Goal: Download file/media

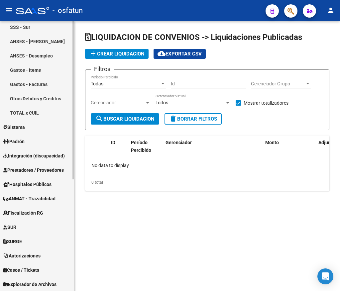
scroll to position [190, 0]
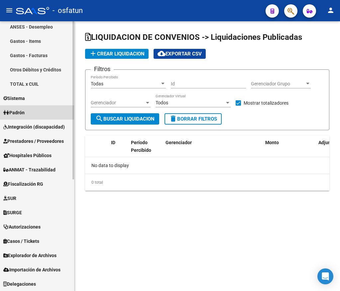
click at [39, 116] on link "Padrón" at bounding box center [37, 112] width 74 height 14
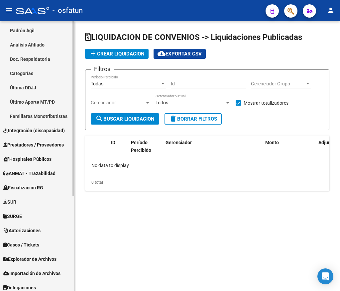
scroll to position [147, 0]
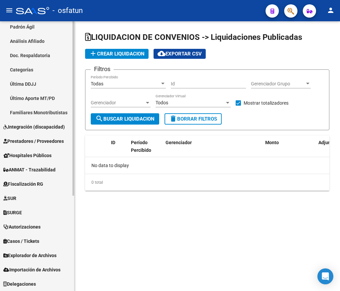
click at [50, 257] on span "Explorador de Archivos" at bounding box center [29, 255] width 53 height 7
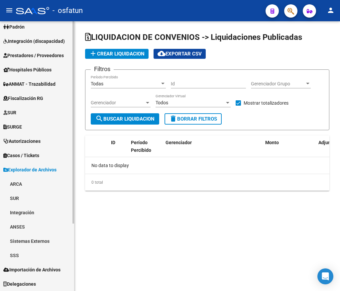
scroll to position [90, 0]
click at [43, 167] on span "Explorador de Archivos" at bounding box center [29, 169] width 53 height 7
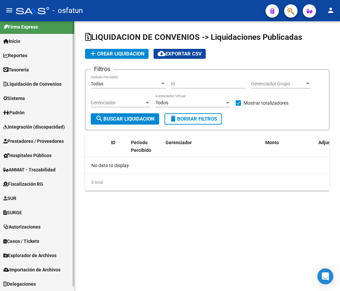
scroll to position [4, 0]
click at [49, 254] on span "Explorador de Archivos" at bounding box center [29, 255] width 53 height 7
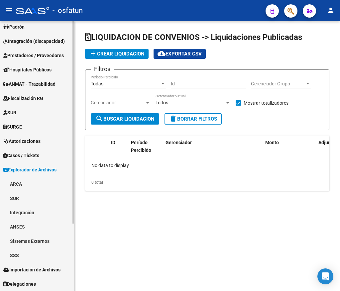
click at [49, 253] on link "SSS" at bounding box center [37, 255] width 74 height 14
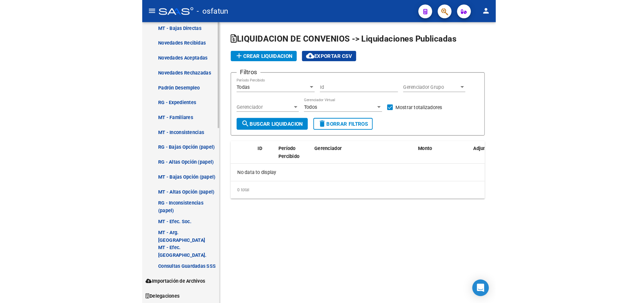
scroll to position [414, 0]
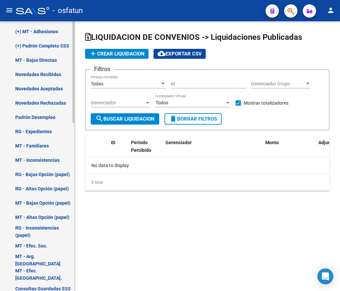
click at [51, 72] on link "Novedades Recibidas" at bounding box center [37, 74] width 74 height 14
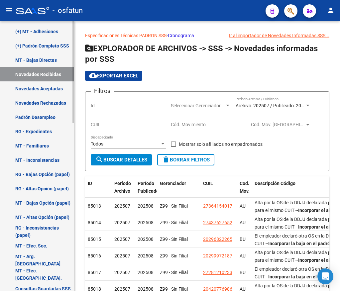
click at [64, 45] on link "(+) Padrón Completo SSS" at bounding box center [37, 46] width 74 height 14
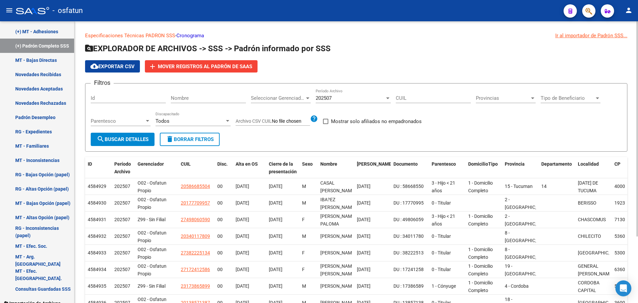
click at [339, 98] on div "202507" at bounding box center [350, 98] width 69 height 6
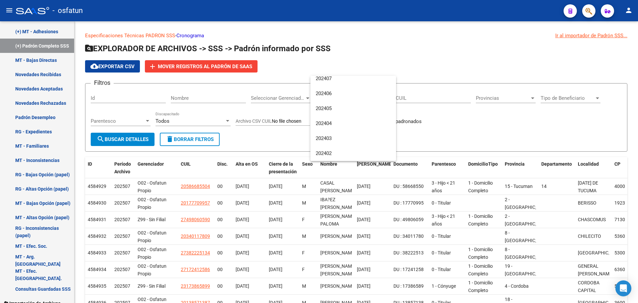
scroll to position [199, 0]
click at [284, 247] on div at bounding box center [319, 151] width 638 height 303
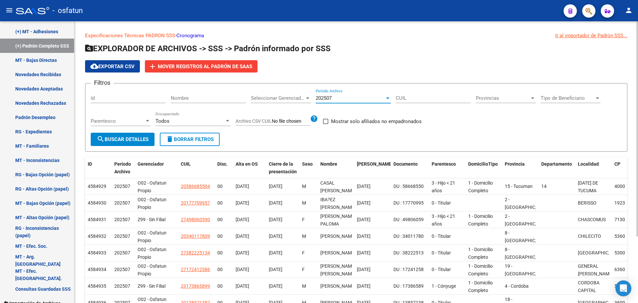
click at [339, 96] on div "202507" at bounding box center [350, 98] width 69 height 6
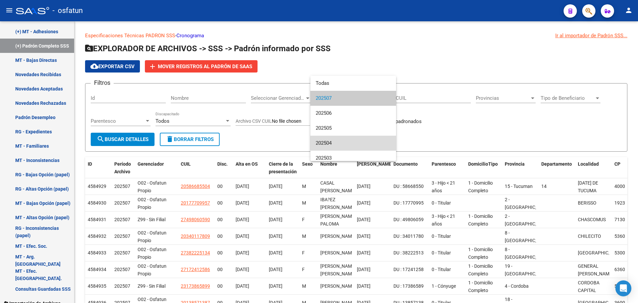
click at [339, 140] on span "202504" at bounding box center [353, 143] width 75 height 15
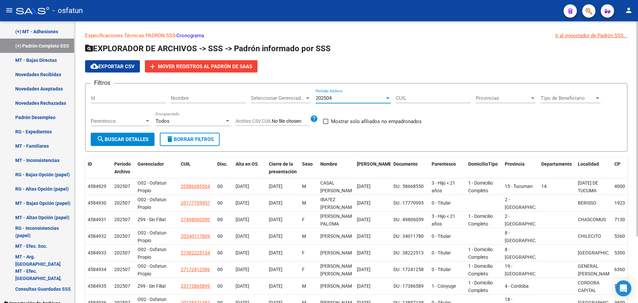
click at [122, 138] on span "search Buscar Detalles" at bounding box center [123, 139] width 52 height 6
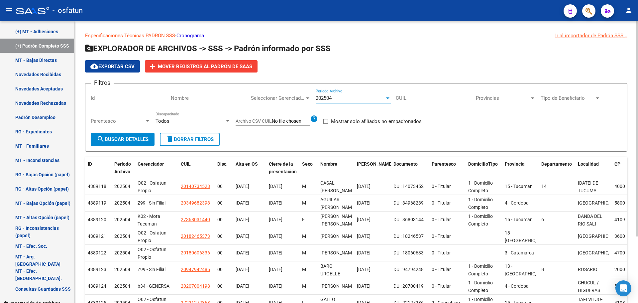
click at [339, 98] on div at bounding box center [388, 97] width 6 height 5
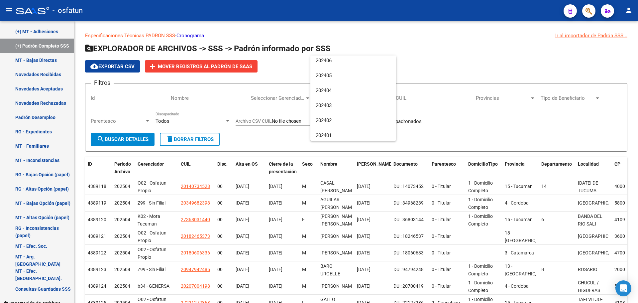
scroll to position [191, 0]
click at [339, 94] on span "202405" at bounding box center [353, 96] width 75 height 15
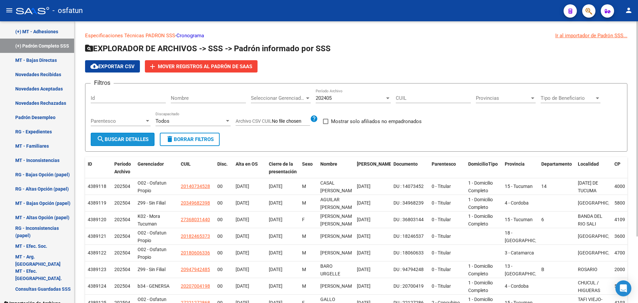
click at [127, 137] on span "search Buscar Detalles" at bounding box center [123, 139] width 52 height 6
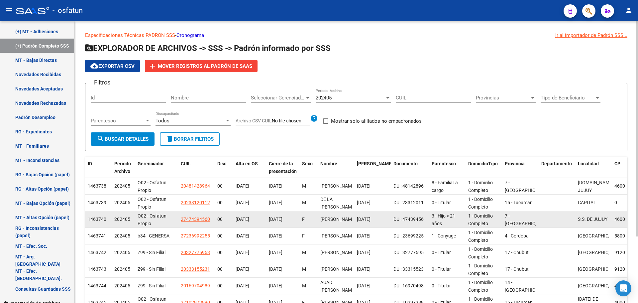
scroll to position [0, 0]
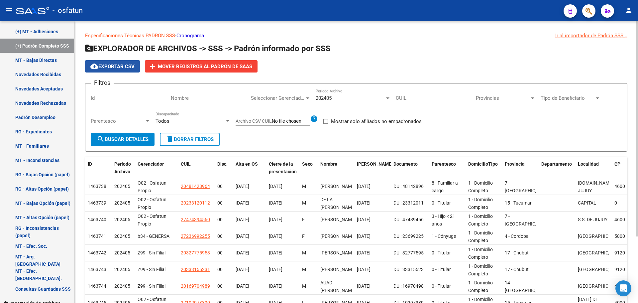
click at [110, 68] on span "cloud_download Exportar CSV" at bounding box center [112, 66] width 44 height 6
click at [339, 95] on div "202405" at bounding box center [350, 98] width 69 height 6
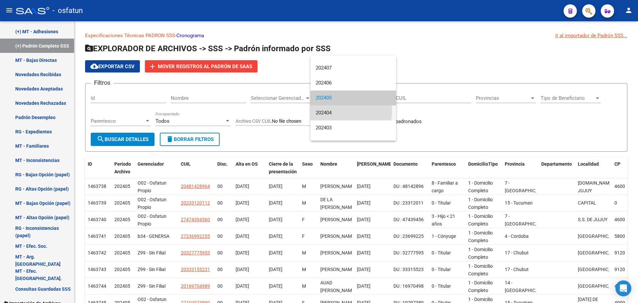
click at [339, 112] on span "202404" at bounding box center [353, 112] width 75 height 15
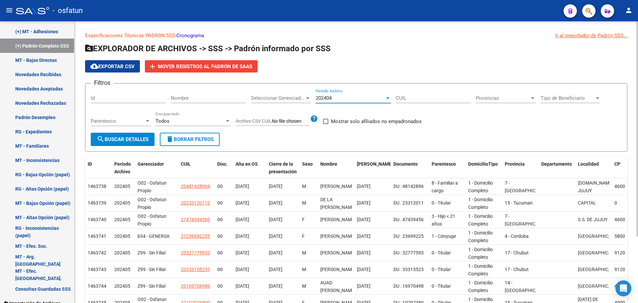
click at [125, 142] on span "search Buscar Detalles" at bounding box center [123, 139] width 52 height 6
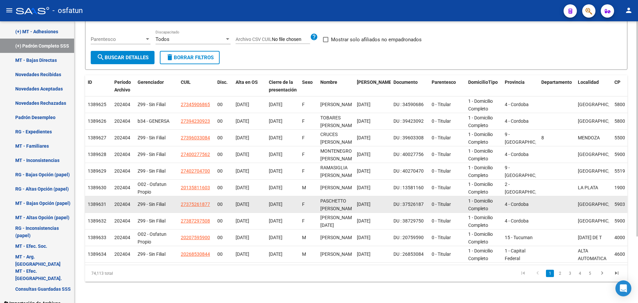
scroll to position [0, 0]
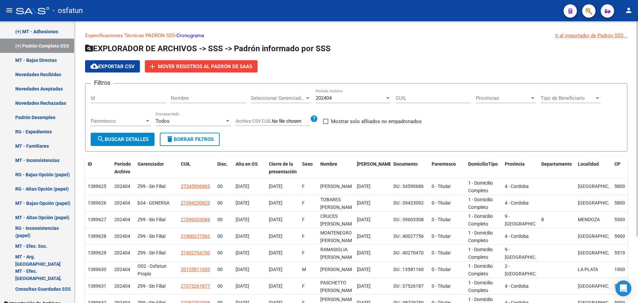
click at [116, 67] on span "cloud_download Exportar CSV" at bounding box center [112, 66] width 44 height 6
click at [339, 98] on div "202404" at bounding box center [350, 98] width 69 height 6
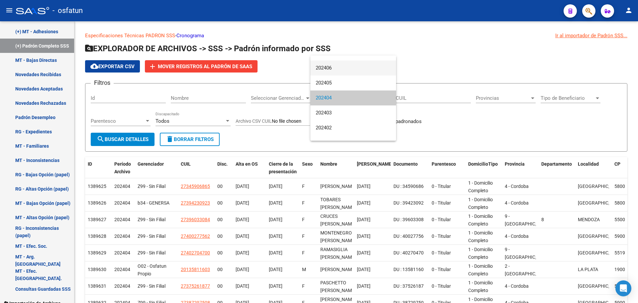
click at [339, 65] on span "202406" at bounding box center [353, 67] width 75 height 15
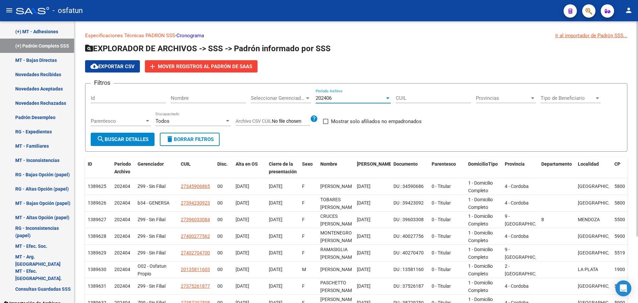
click at [105, 144] on button "search Buscar Detalles" at bounding box center [123, 139] width 64 height 13
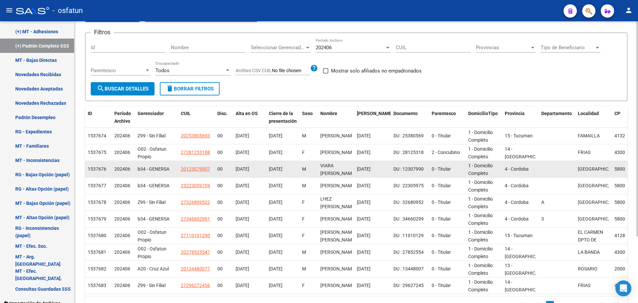
scroll to position [0, 0]
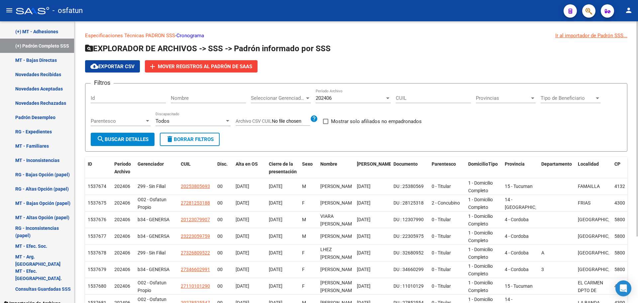
click at [105, 68] on span "cloud_download Exportar CSV" at bounding box center [112, 66] width 44 height 6
click at [339, 98] on div "202406" at bounding box center [350, 98] width 69 height 6
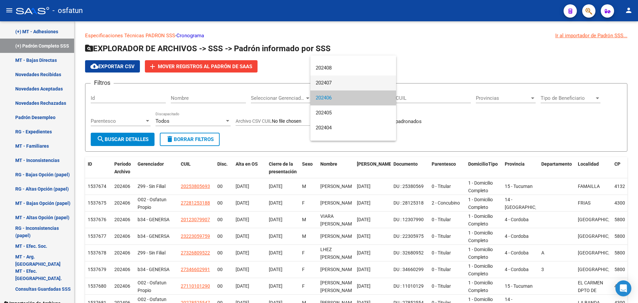
click at [339, 81] on span "202407" at bounding box center [353, 82] width 75 height 15
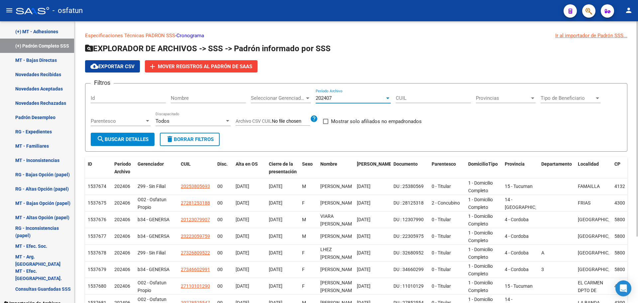
click at [107, 141] on span "search Buscar Detalles" at bounding box center [123, 139] width 52 height 6
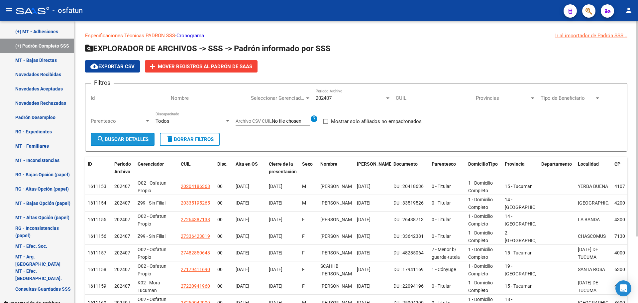
click at [107, 143] on button "search Buscar Detalles" at bounding box center [123, 139] width 64 height 13
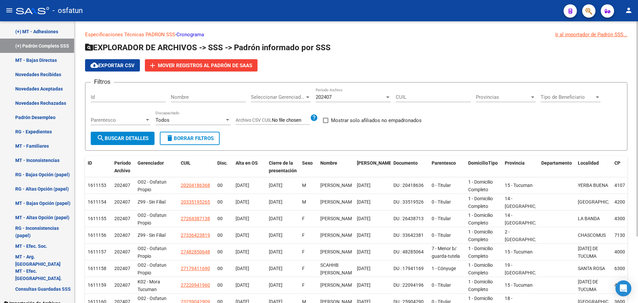
scroll to position [0, 0]
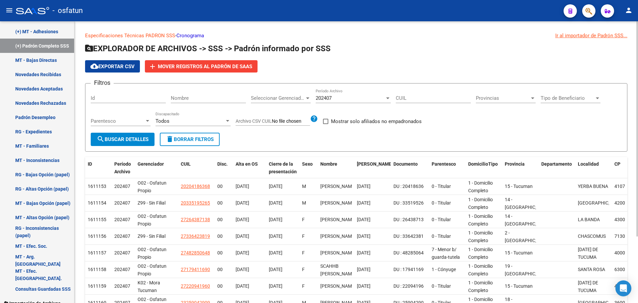
click at [126, 74] on app-list-header "EXPLORADOR DE ARCHIVOS -> SSS -> Padrón informado por SSS cloud_download Export…" at bounding box center [356, 97] width 542 height 108
click at [126, 65] on span "cloud_download Exportar CSV" at bounding box center [112, 66] width 44 height 6
click at [339, 97] on div "202407" at bounding box center [350, 98] width 69 height 6
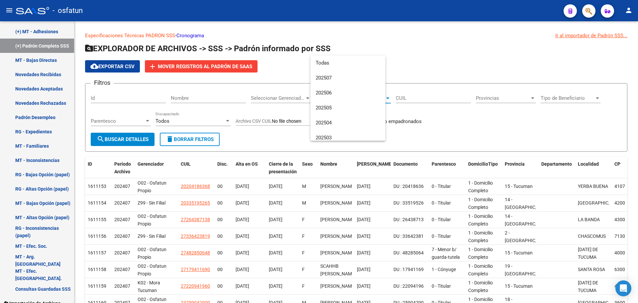
scroll to position [159, 0]
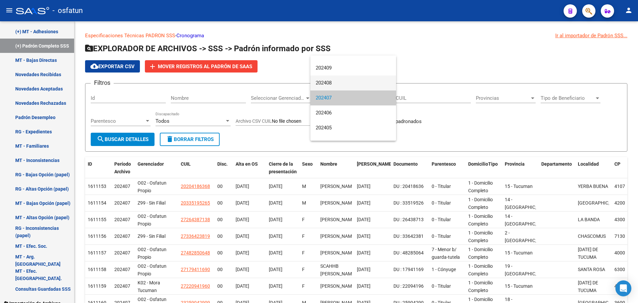
click at [339, 83] on span "202408" at bounding box center [353, 82] width 75 height 15
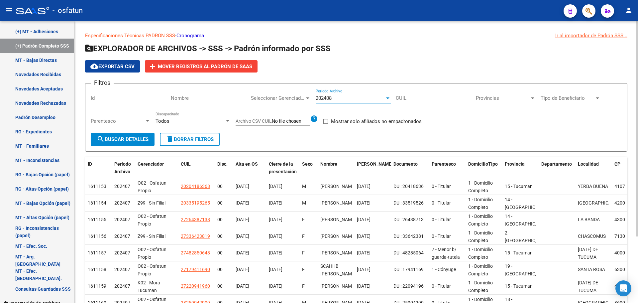
click at [130, 138] on span "search Buscar Detalles" at bounding box center [123, 139] width 52 height 6
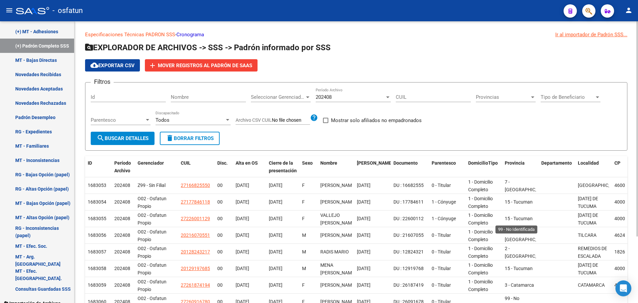
scroll to position [0, 0]
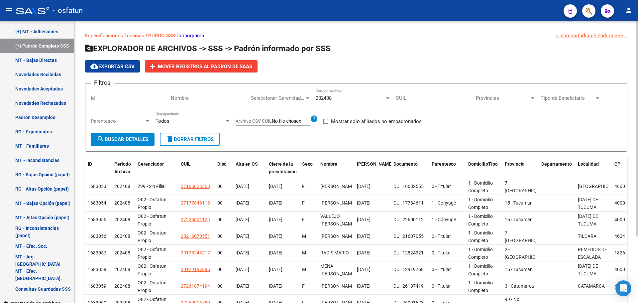
click at [130, 63] on button "cloud_download Exportar CSV" at bounding box center [112, 66] width 55 height 12
click at [339, 98] on div "202408" at bounding box center [350, 98] width 69 height 6
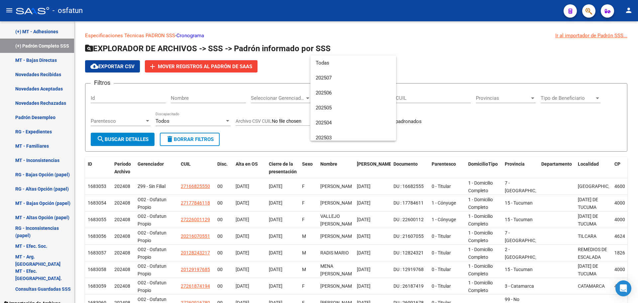
scroll to position [144, 0]
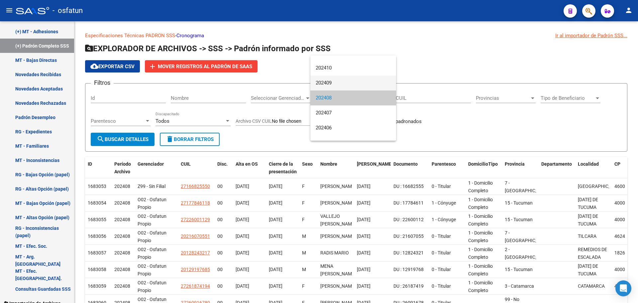
click at [338, 84] on span "202409" at bounding box center [353, 82] width 75 height 15
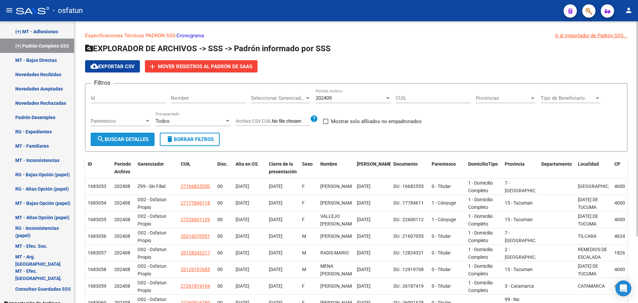
click at [142, 142] on span "search Buscar Detalles" at bounding box center [123, 139] width 52 height 6
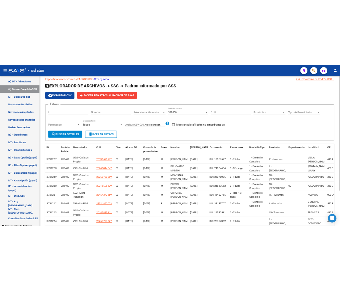
scroll to position [0, 0]
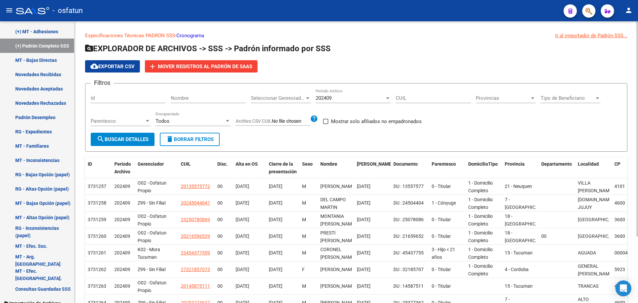
click at [123, 68] on span "cloud_download Exportar CSV" at bounding box center [112, 66] width 44 height 6
